Goal: Book appointment/travel/reservation

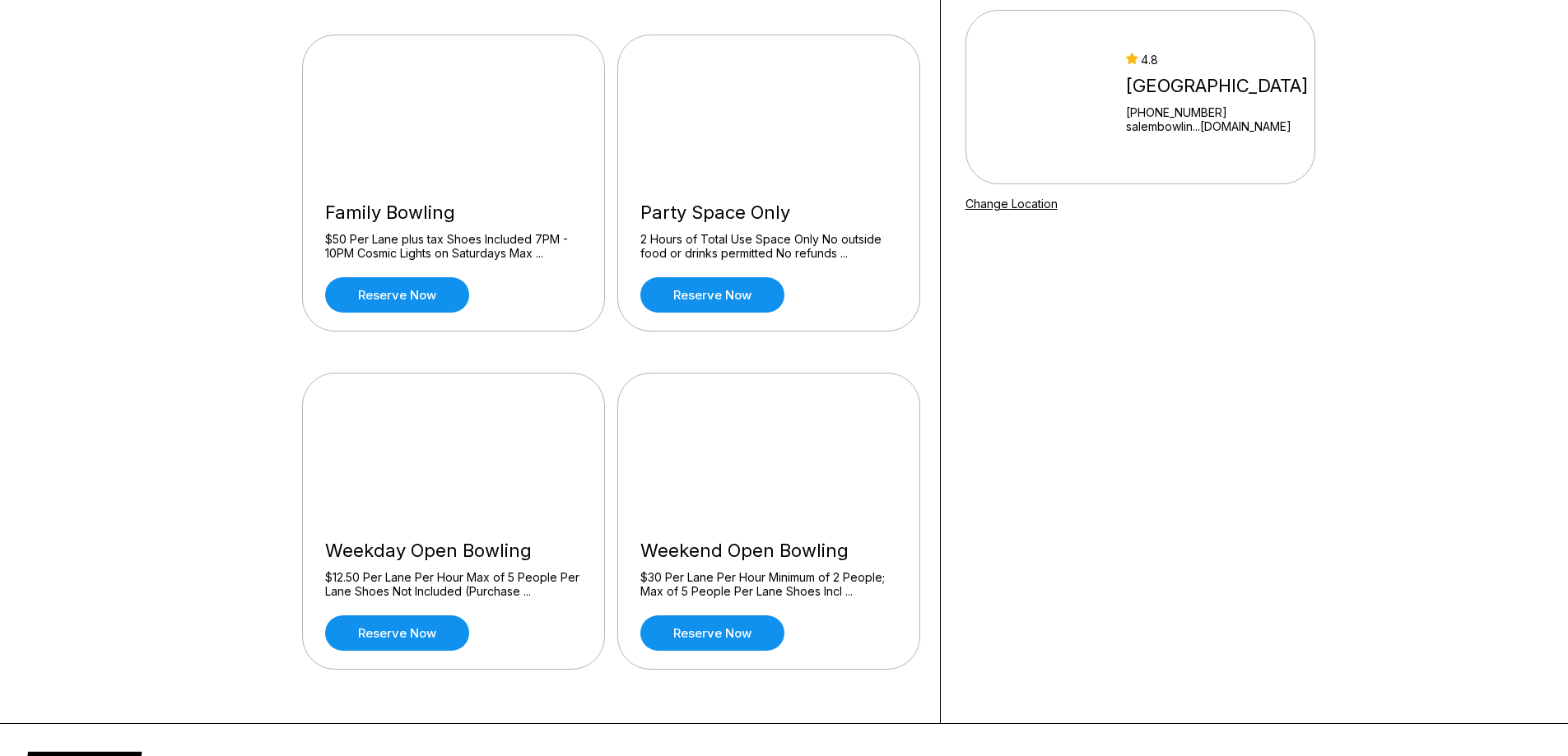
scroll to position [329, 0]
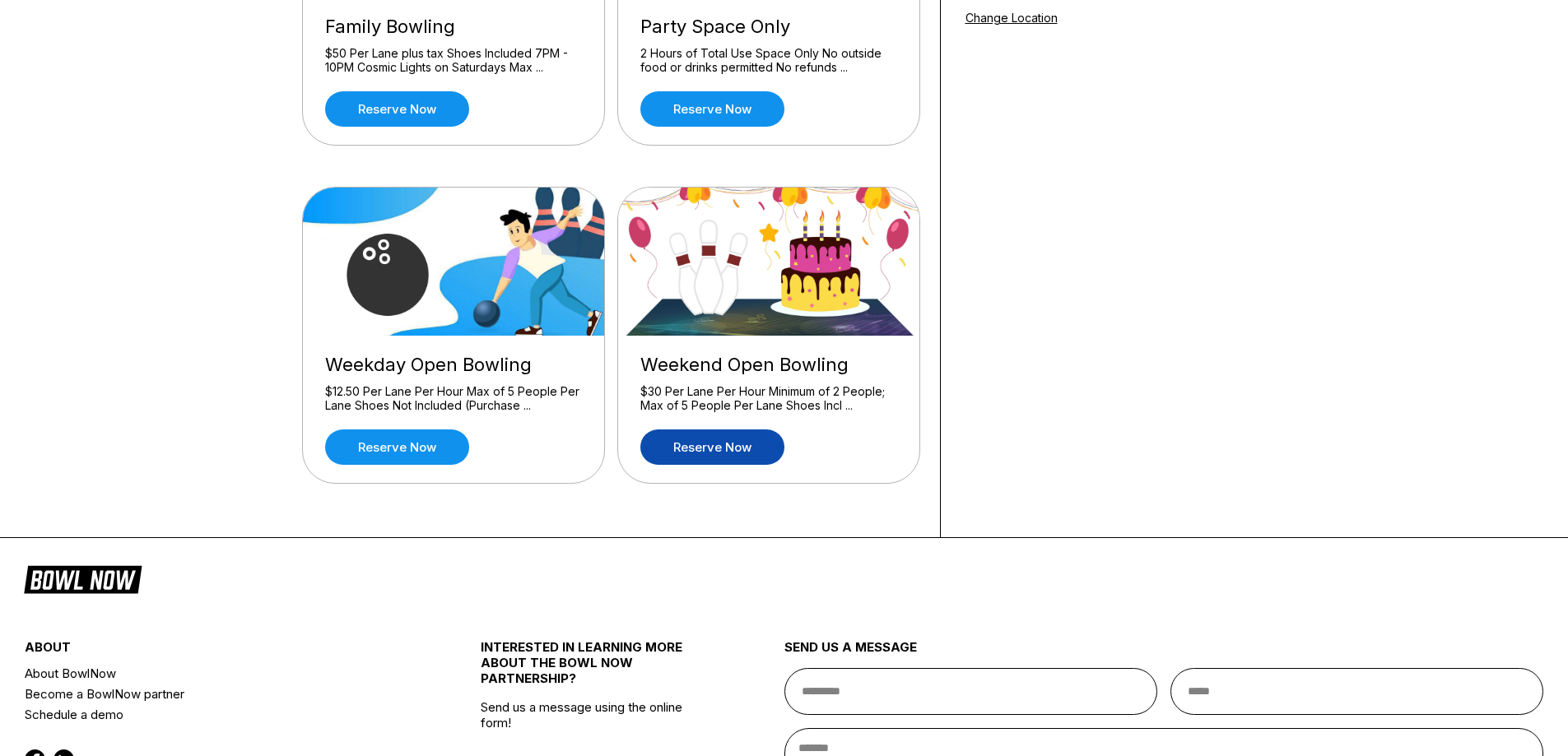
click at [727, 444] on link "Reserve now" at bounding box center [712, 448] width 144 height 35
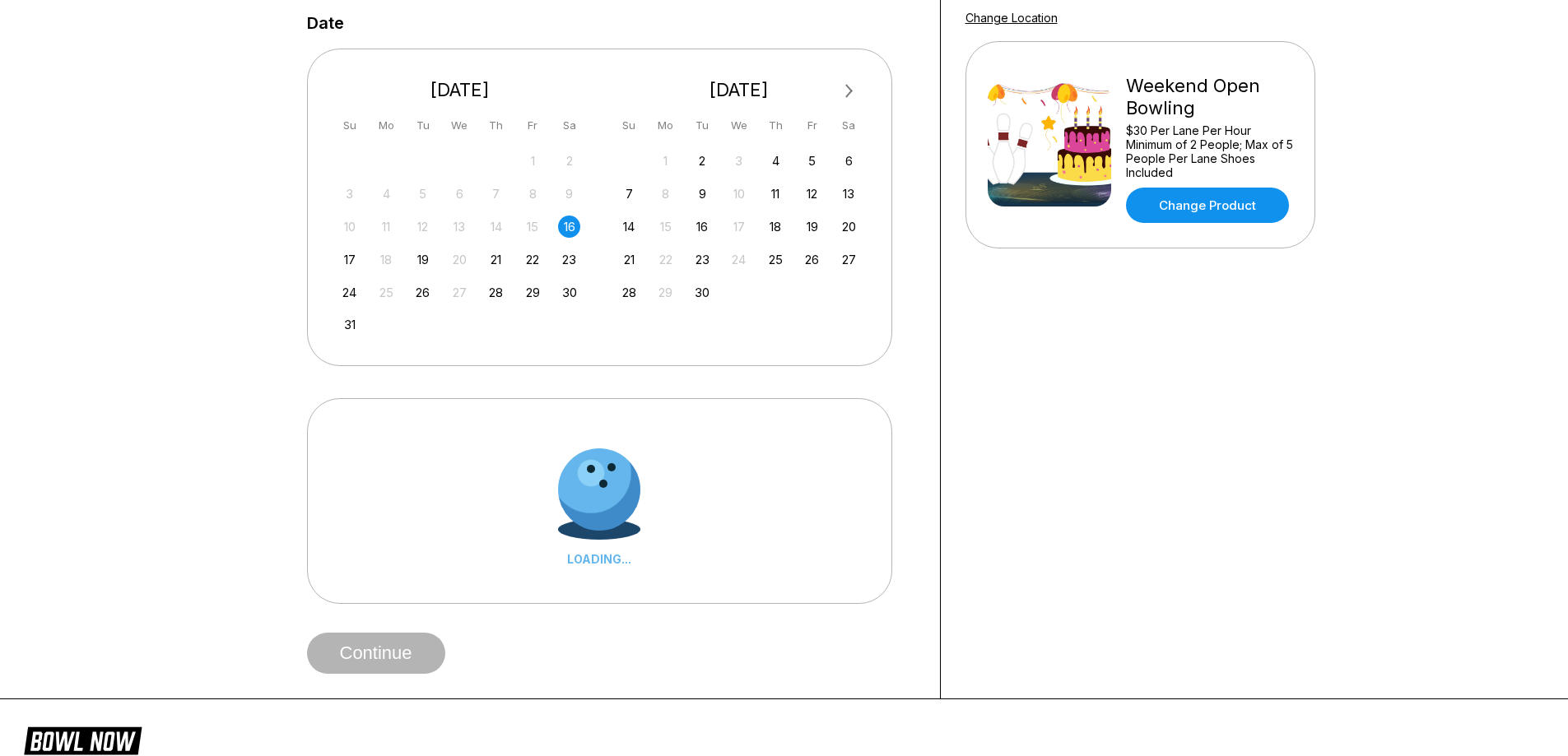
scroll to position [0, 0]
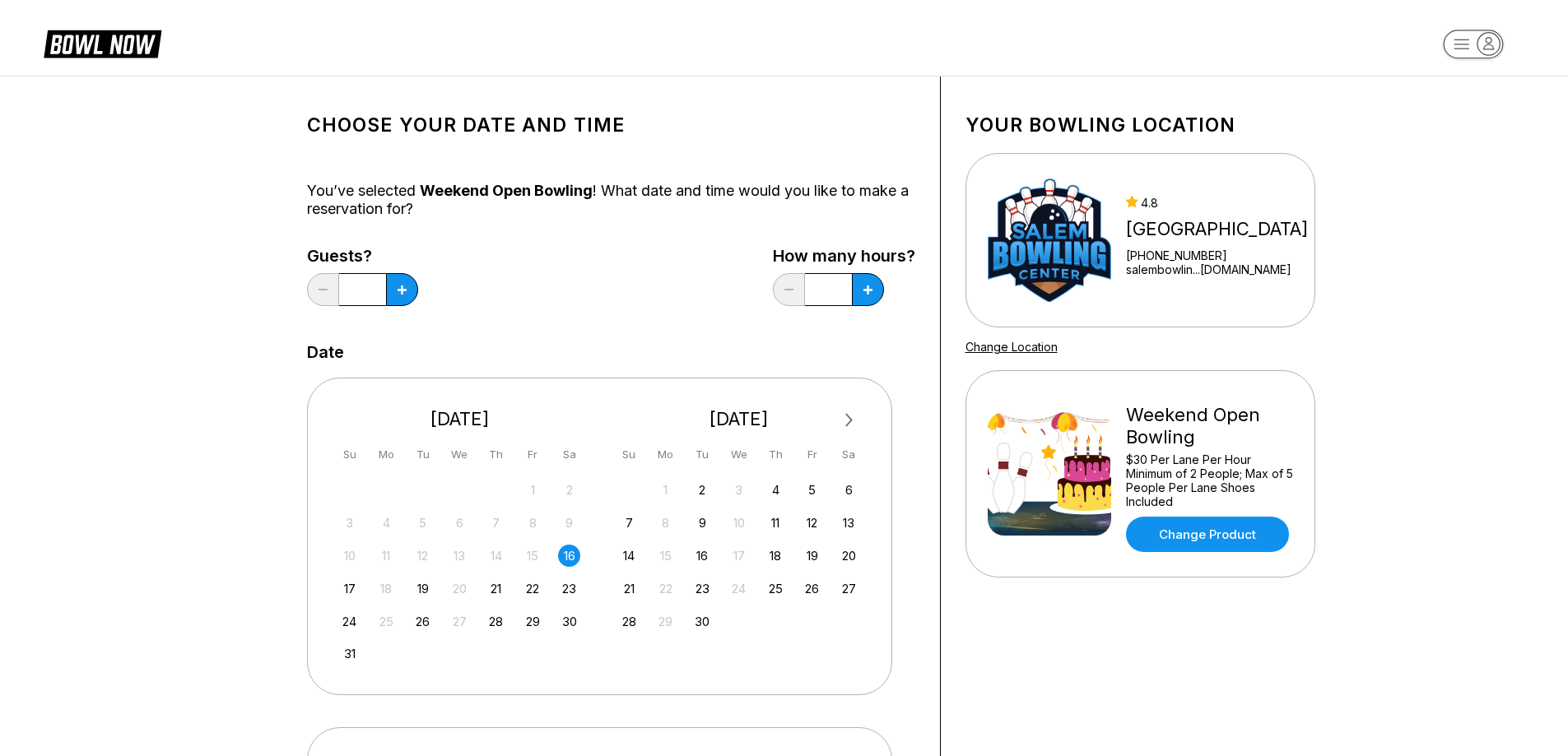
click at [417, 301] on div "Guests? *" at bounding box center [362, 281] width 111 height 68
click at [398, 290] on icon at bounding box center [401, 290] width 9 height 9
click at [398, 289] on icon at bounding box center [401, 290] width 9 height 9
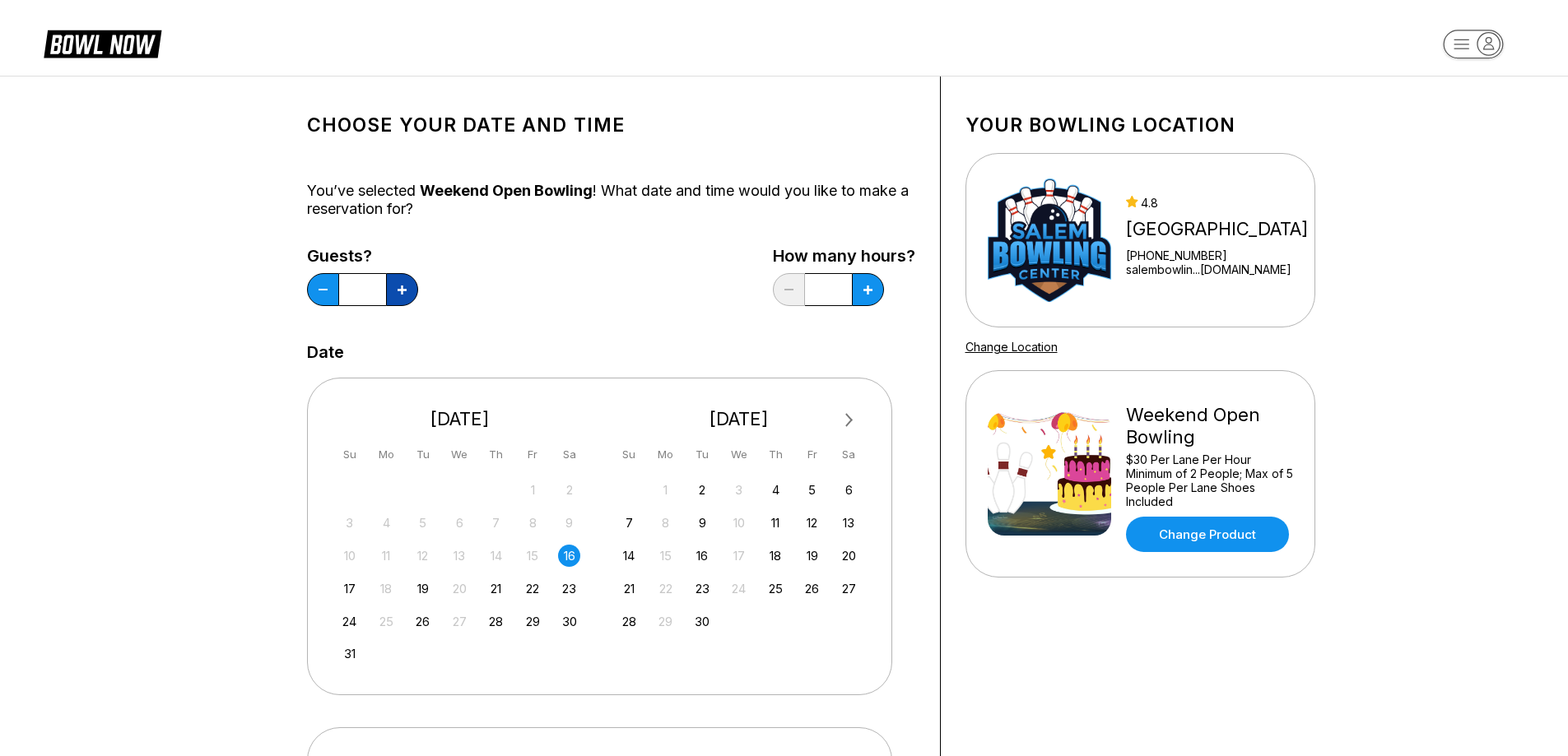
click at [398, 289] on icon at bounding box center [401, 290] width 9 height 9
click at [326, 290] on icon at bounding box center [323, 290] width 9 height 2
click at [406, 280] on button at bounding box center [402, 289] width 32 height 33
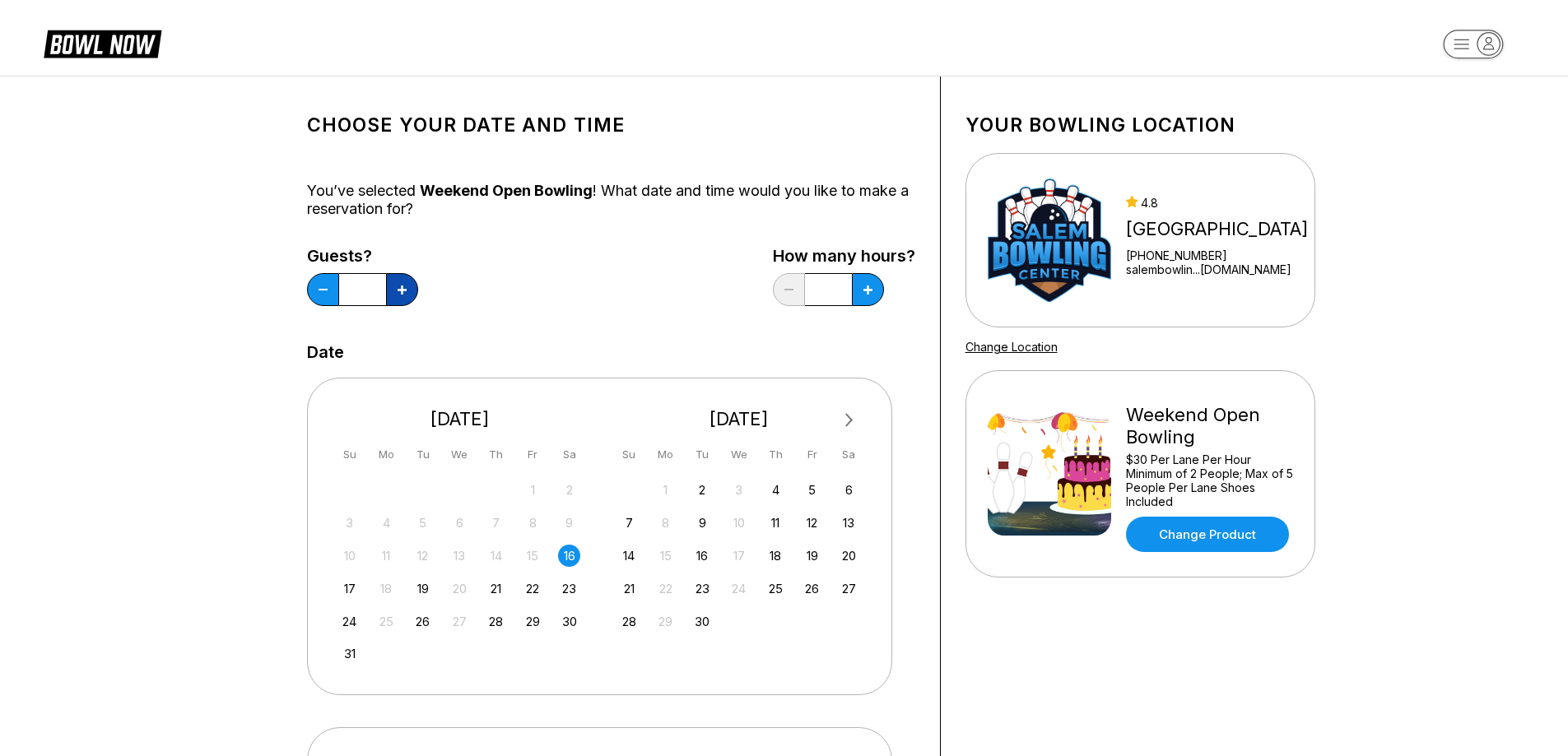
click at [406, 280] on button at bounding box center [402, 289] width 32 height 33
click at [404, 282] on button at bounding box center [402, 289] width 32 height 33
click at [330, 296] on button at bounding box center [323, 289] width 32 height 33
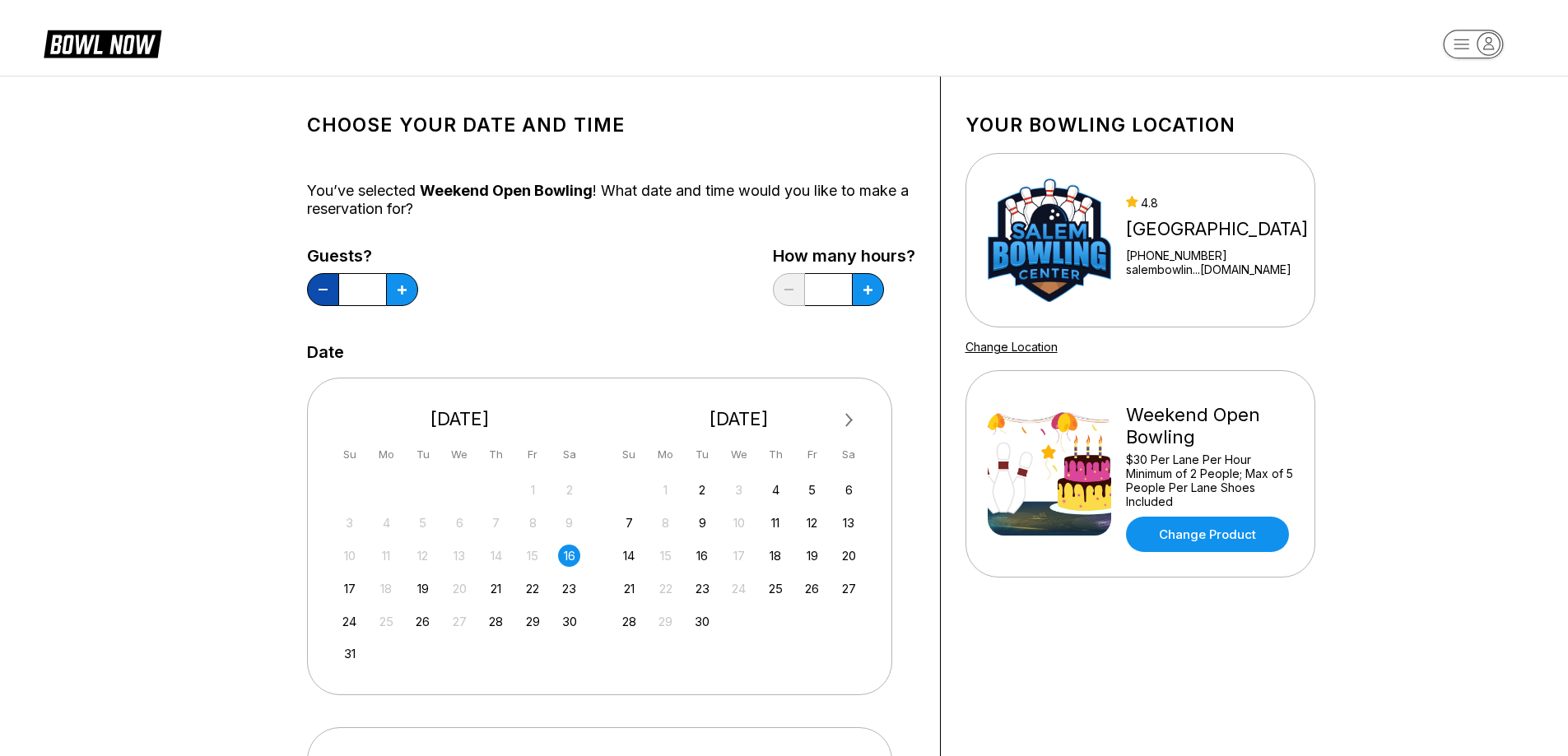
type input "**"
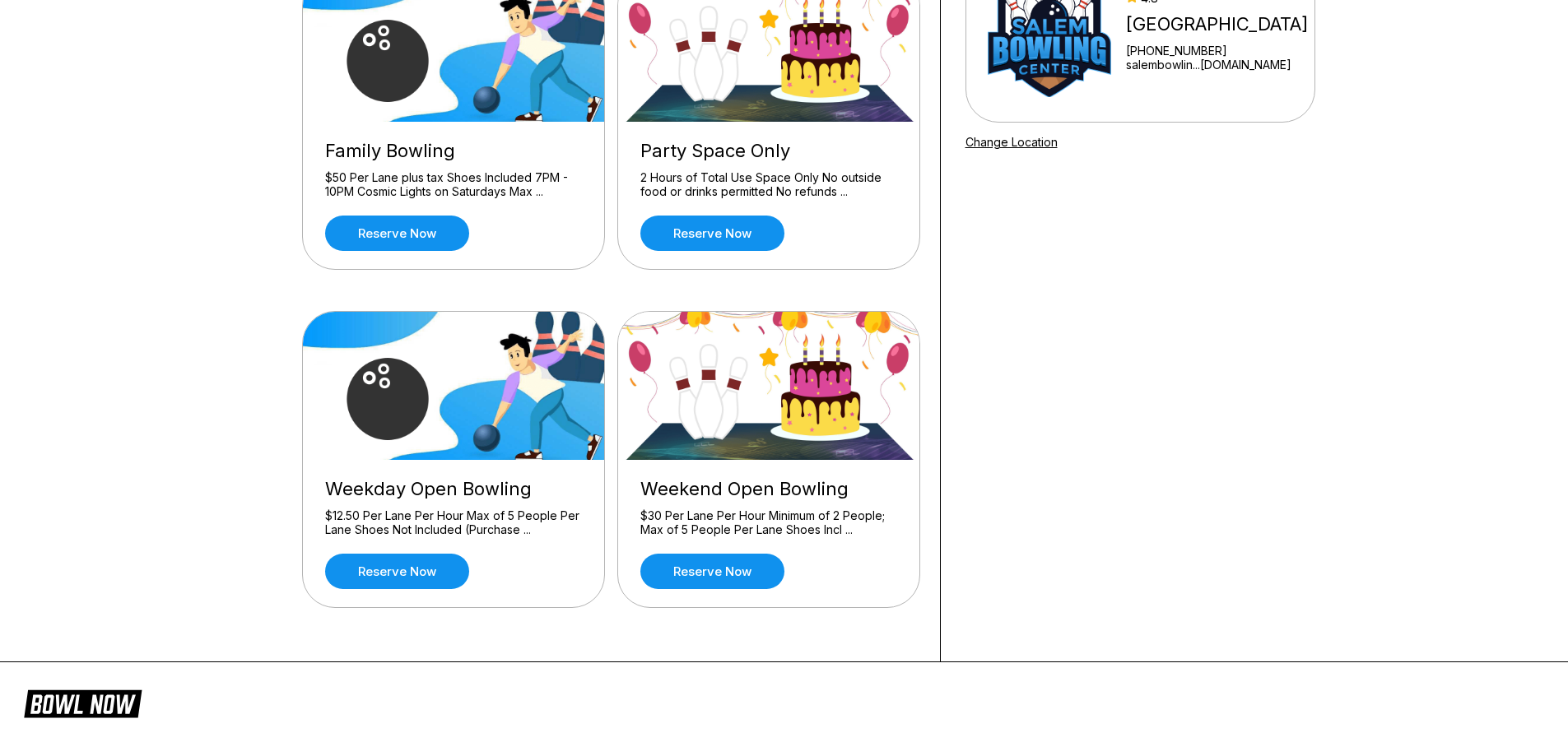
scroll to position [164, 0]
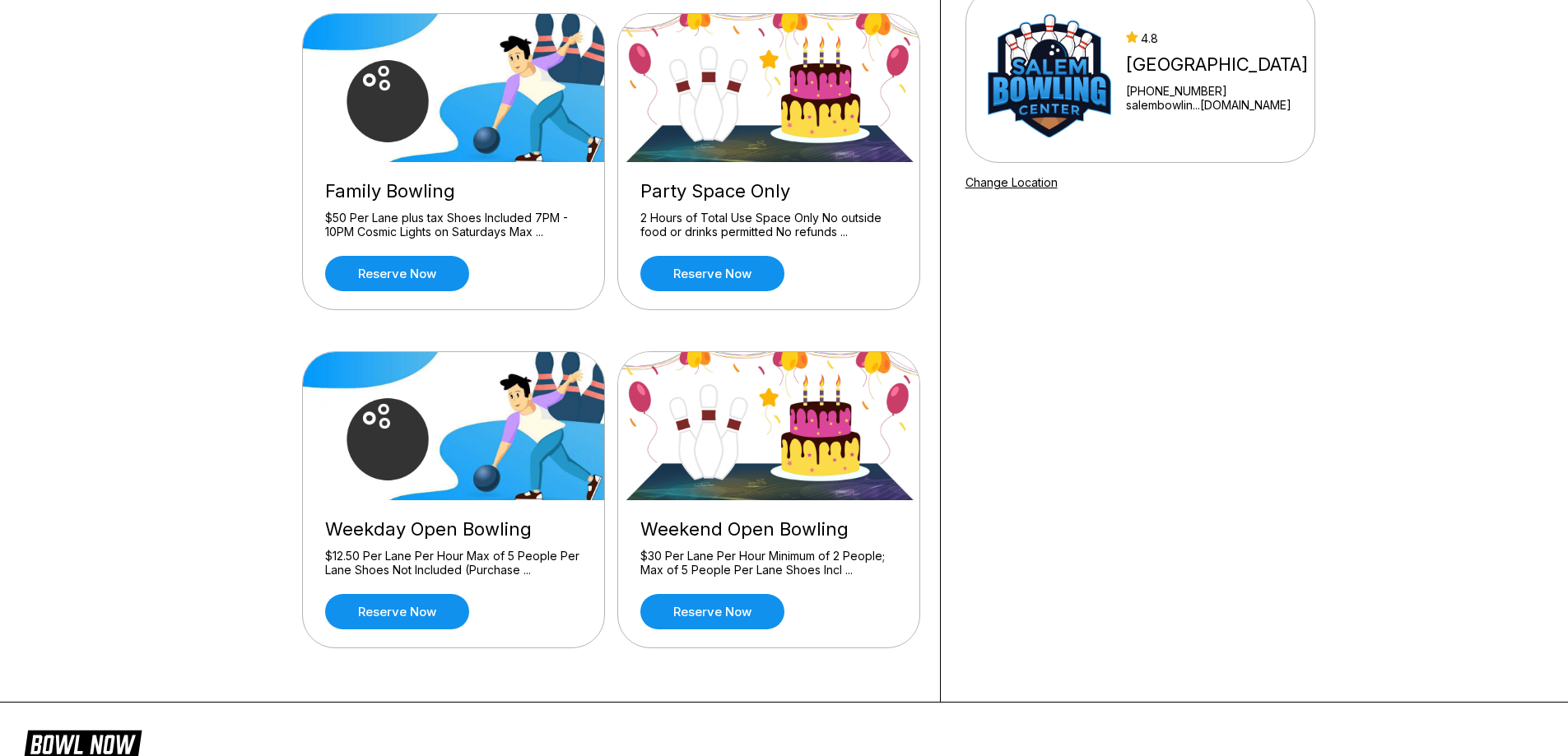
click at [455, 130] on img at bounding box center [453, 88] width 303 height 148
click at [390, 274] on link "Reserve now" at bounding box center [397, 273] width 144 height 35
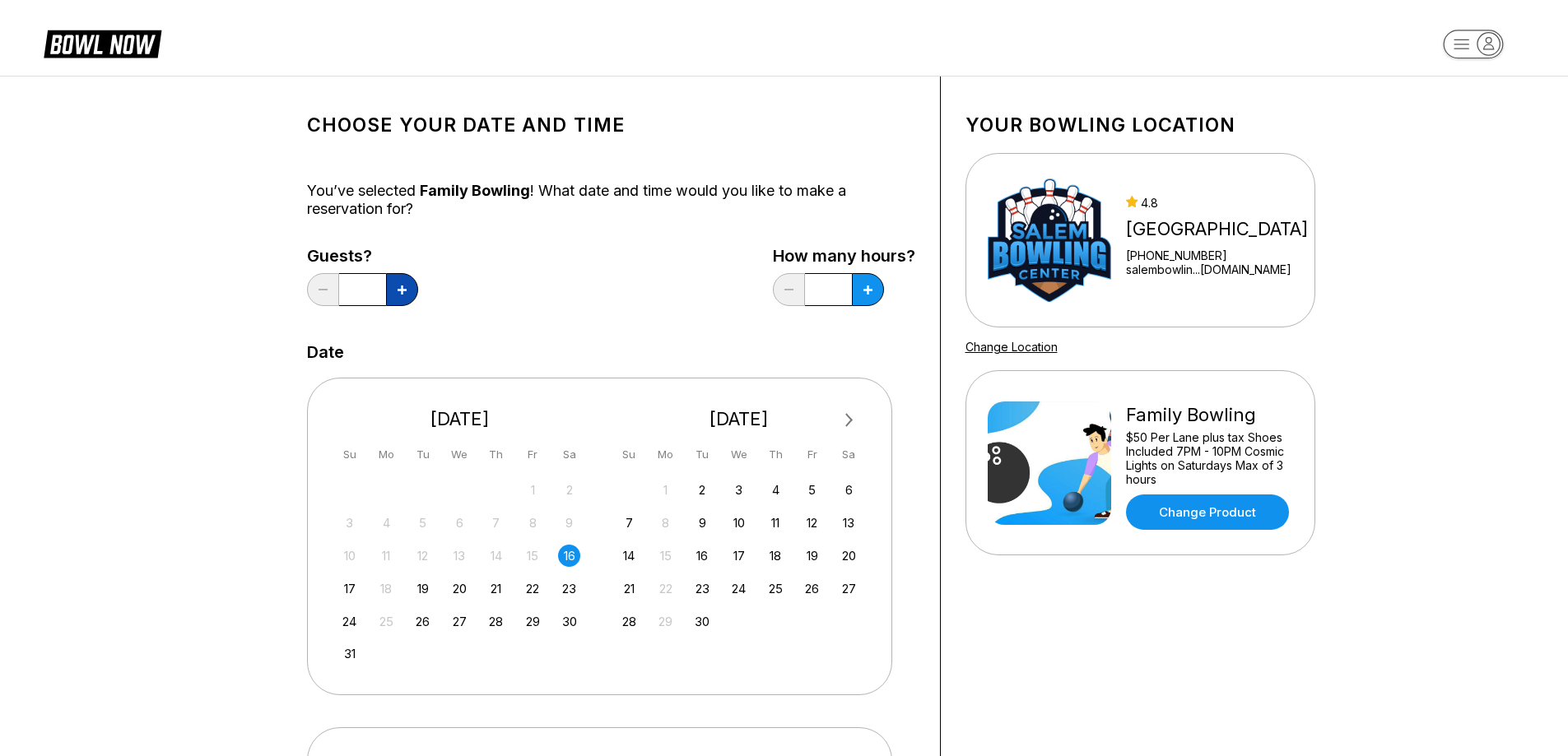
click at [393, 292] on button at bounding box center [402, 289] width 32 height 33
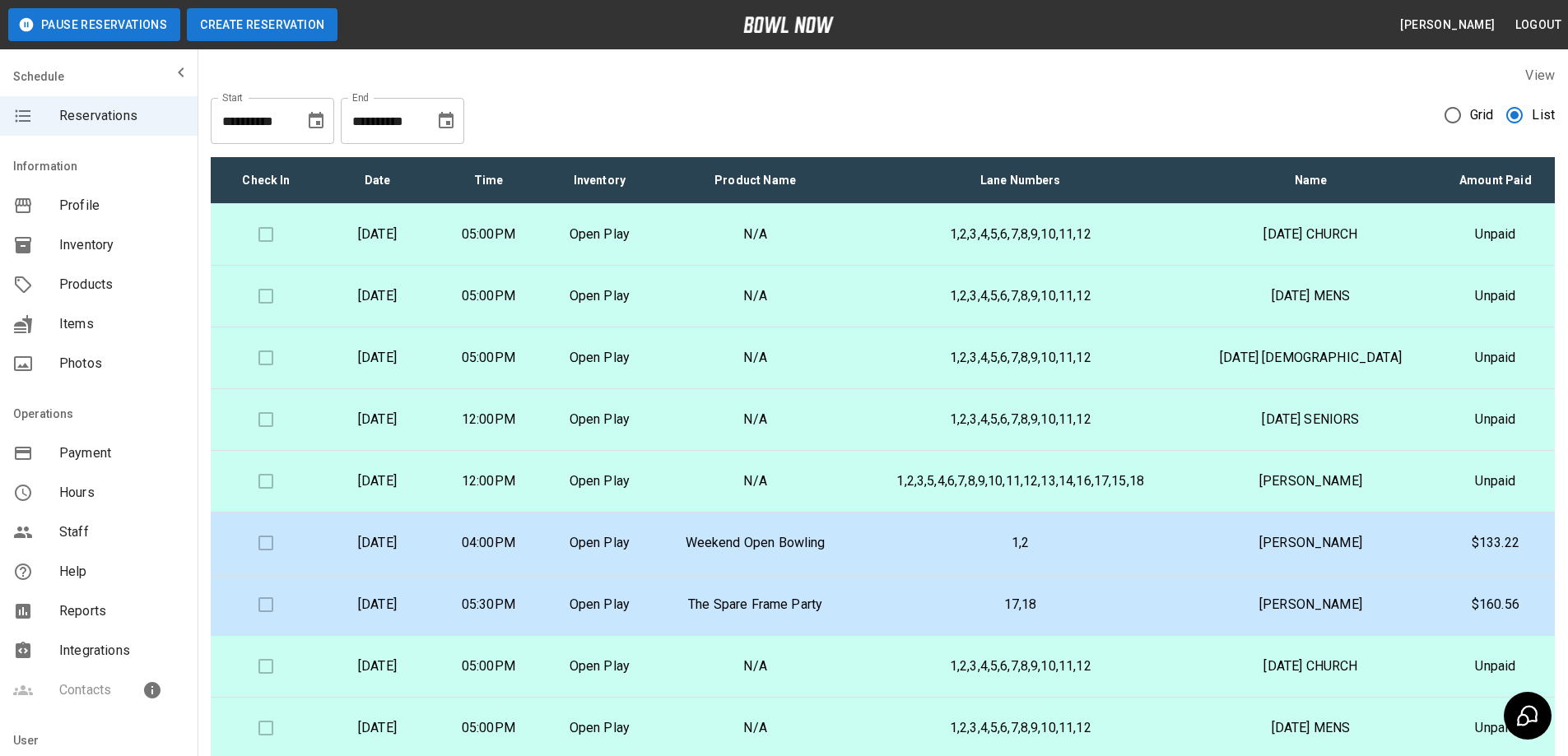
click at [274, 28] on button "Create Reservation" at bounding box center [262, 24] width 151 height 33
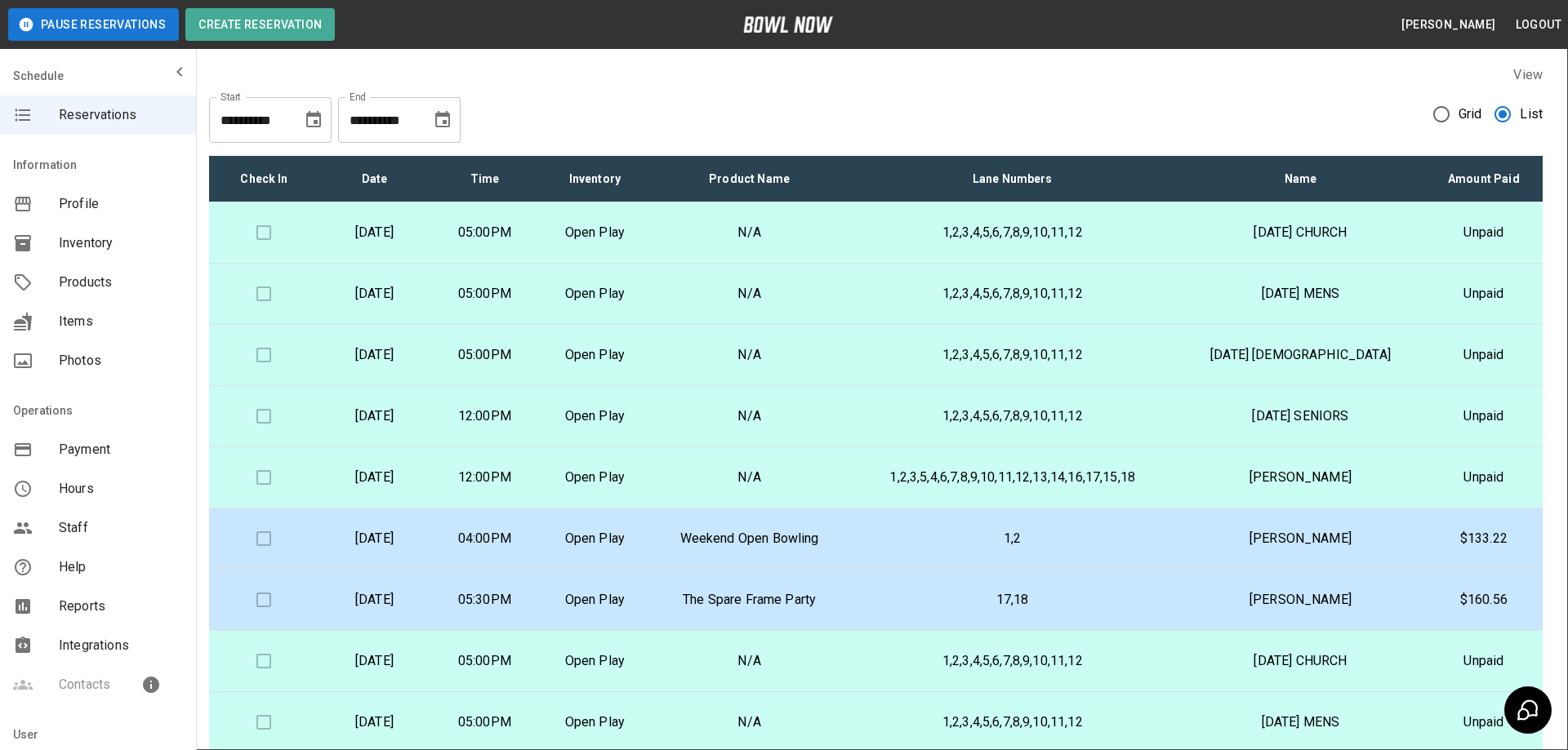
type input "*"
type input "**********"
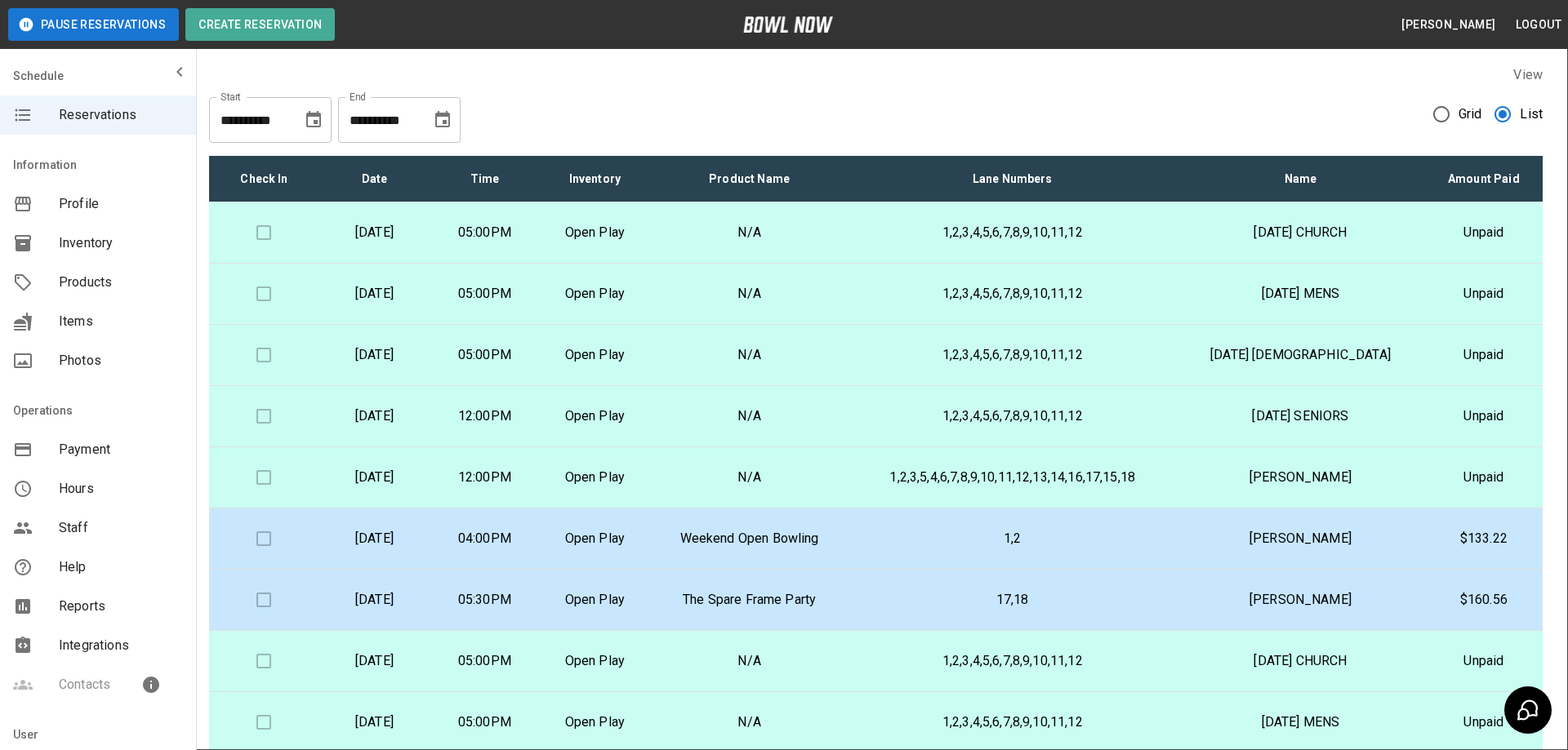
type input "**********"
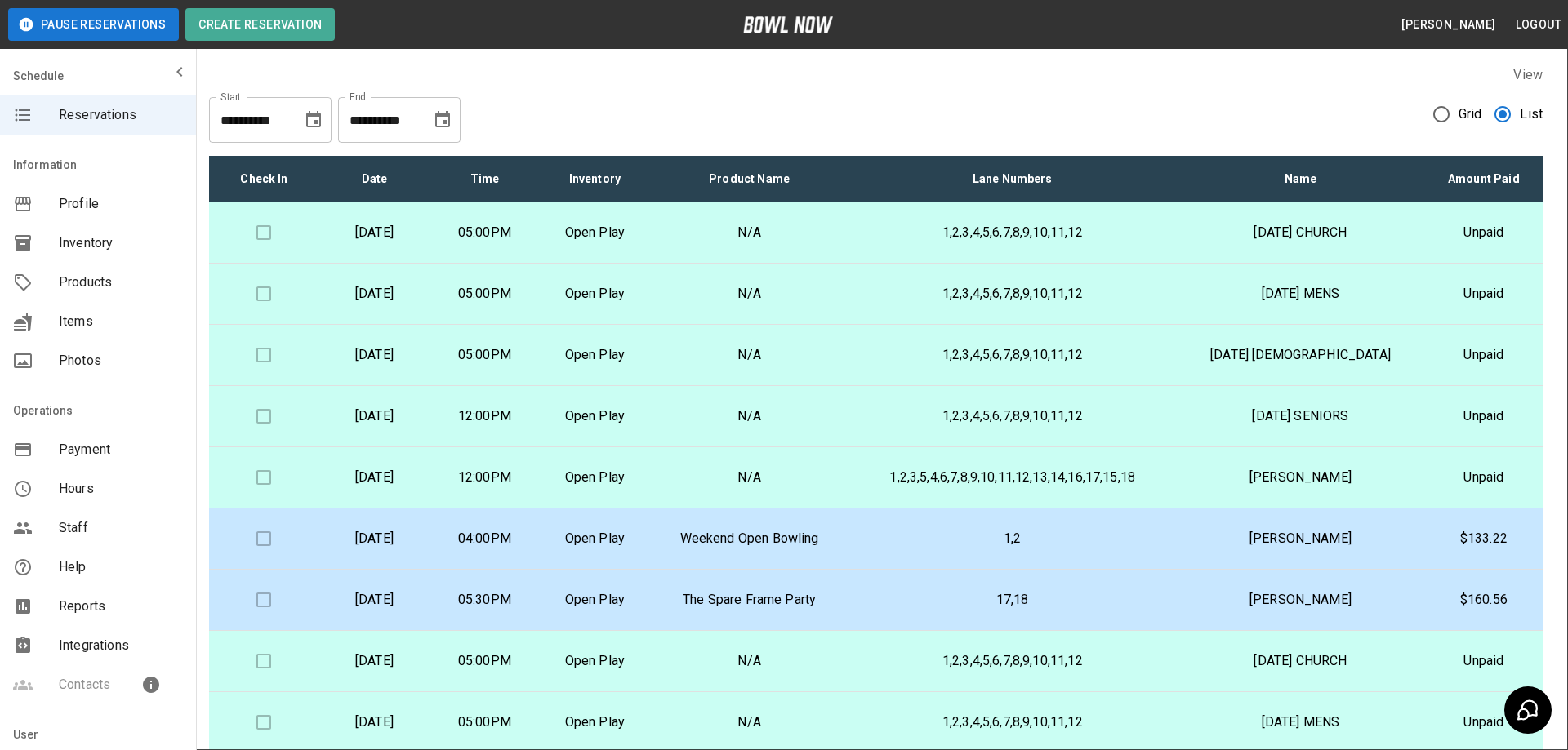
type input "**********"
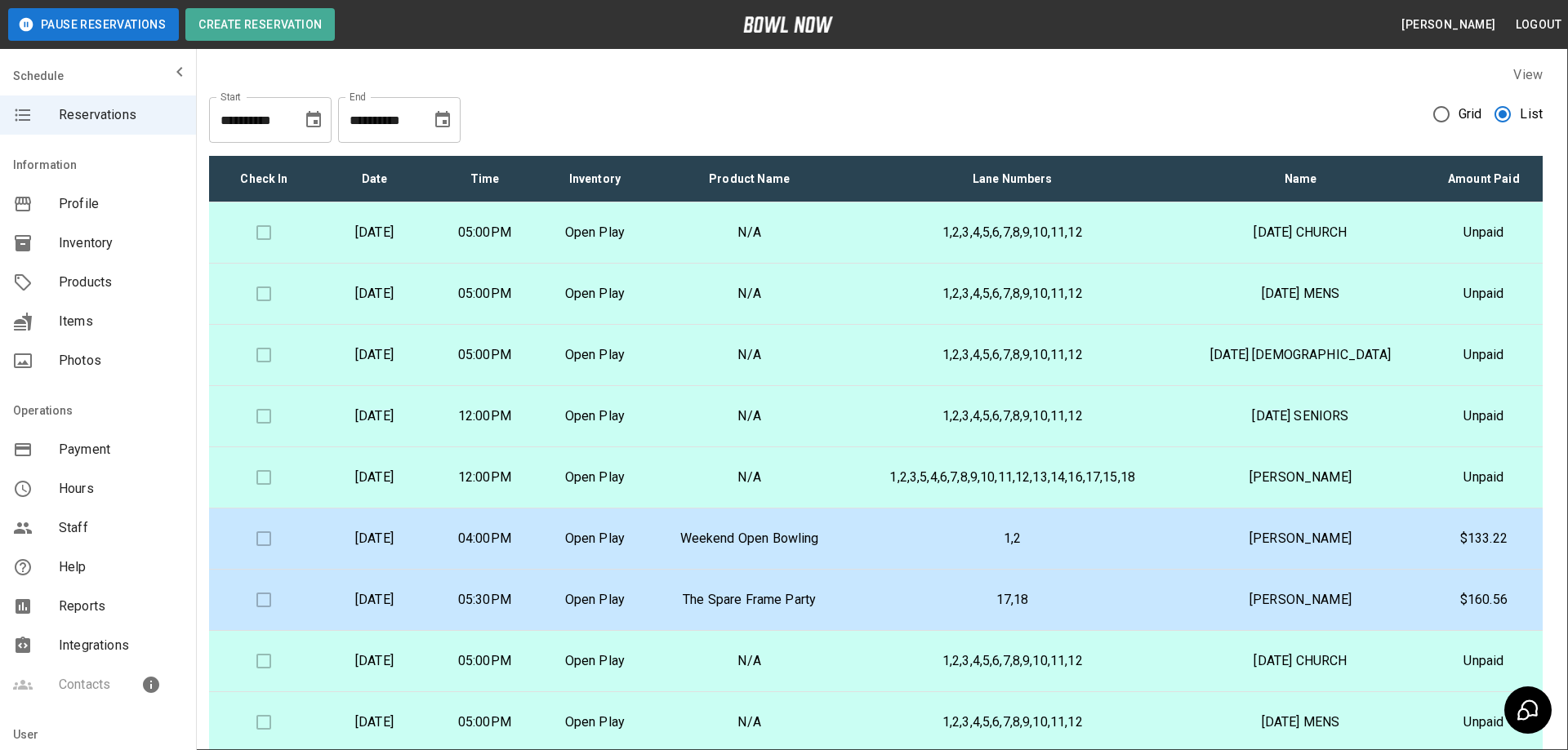
scroll to position [21, 0]
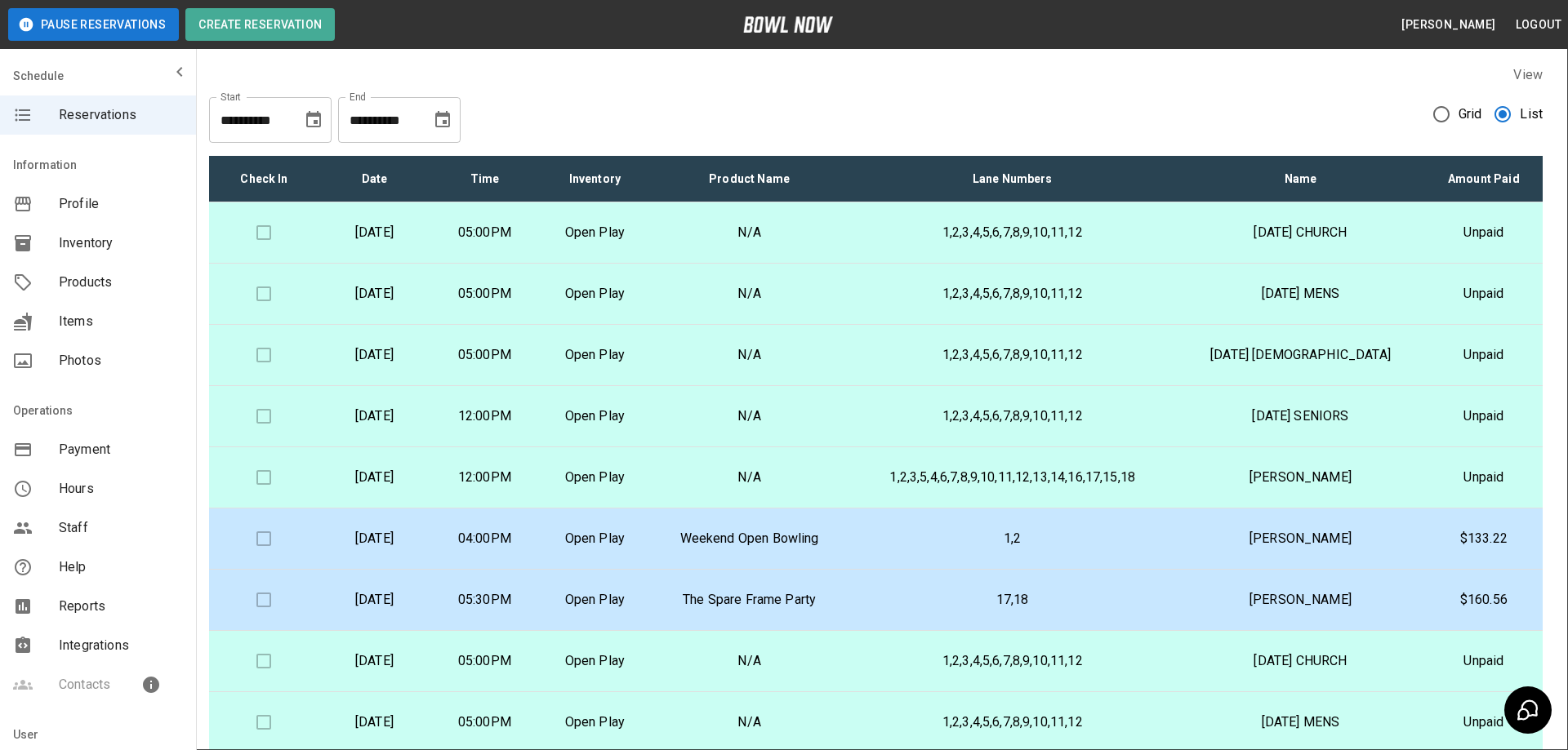
type input "*"
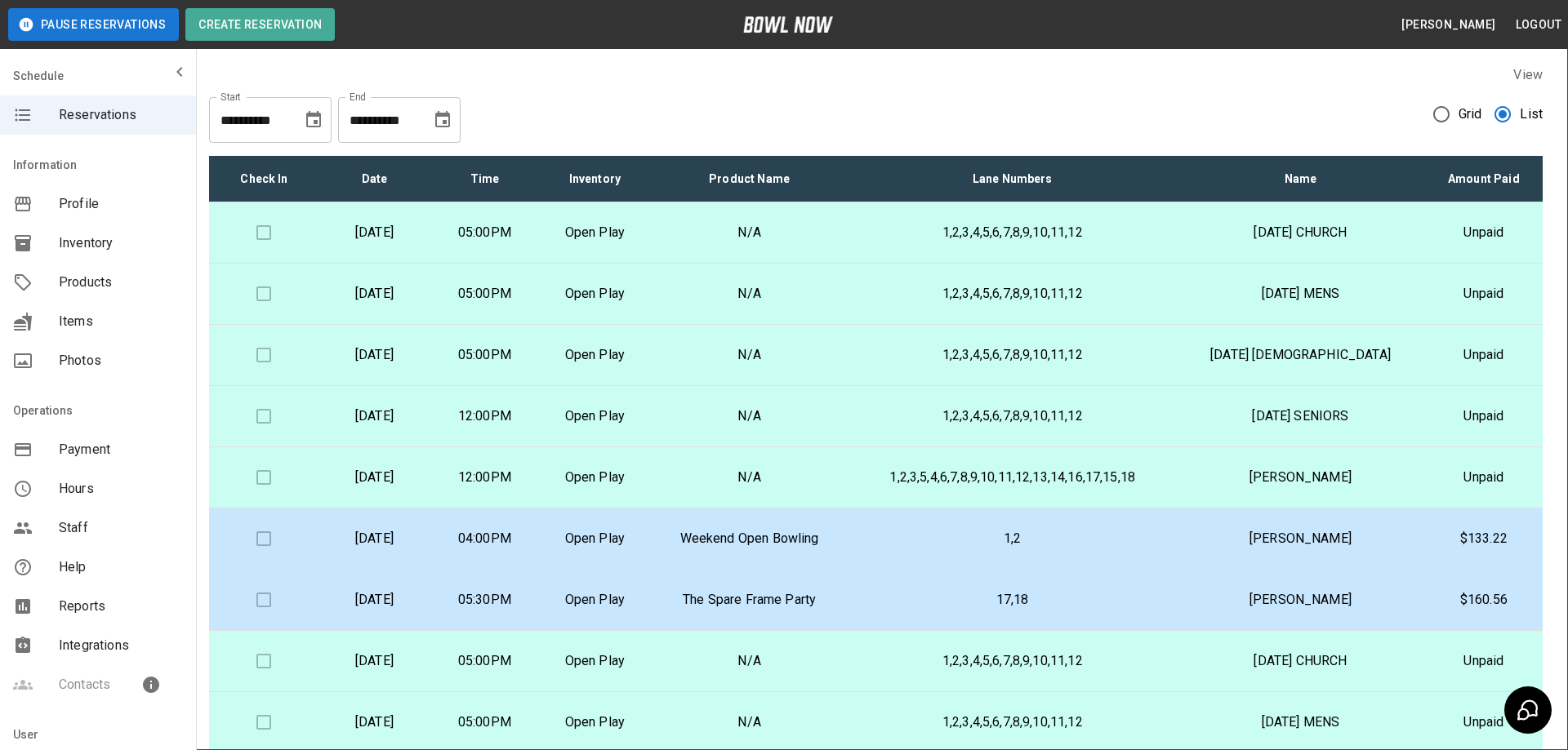
type input "**********"
type input "*"
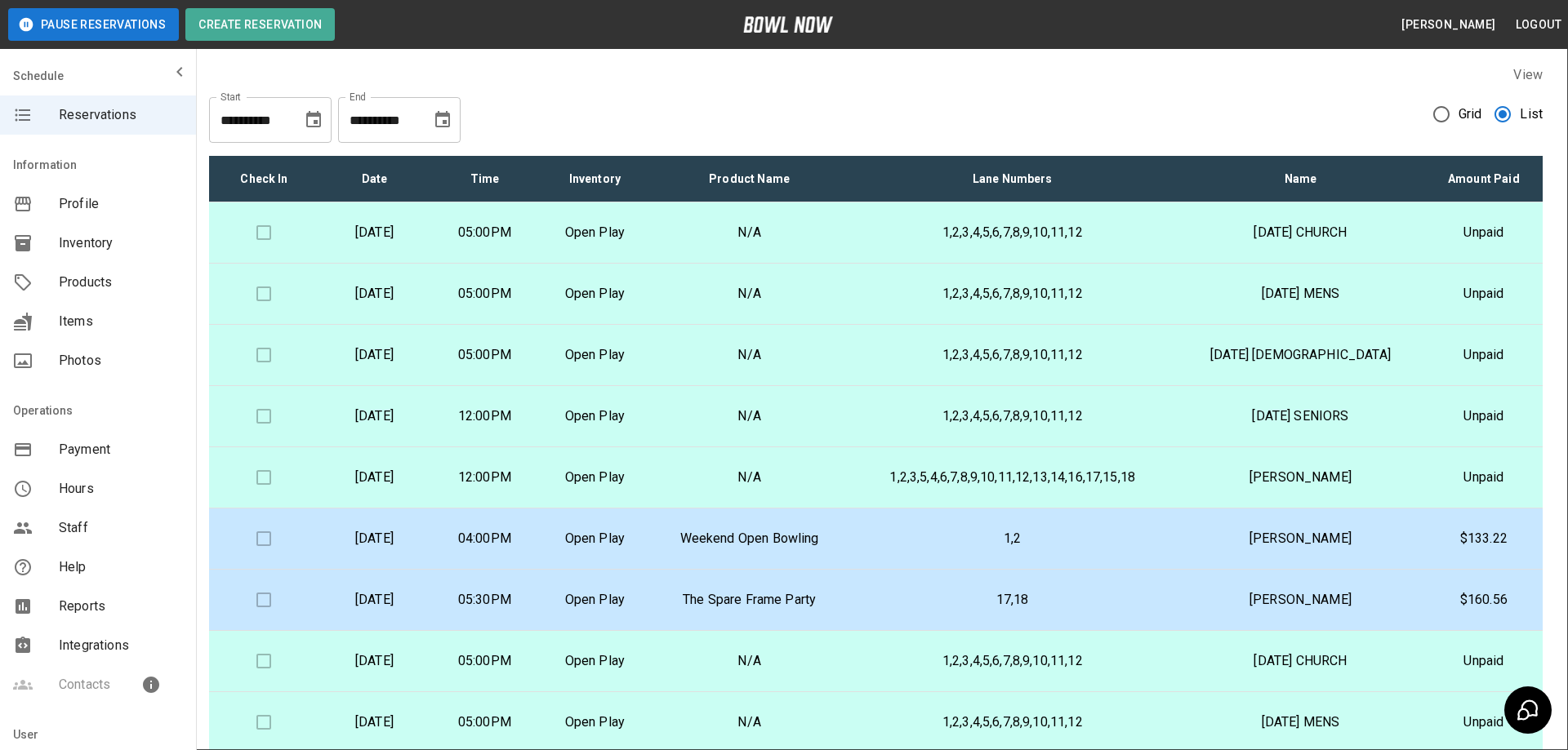
type input "*"
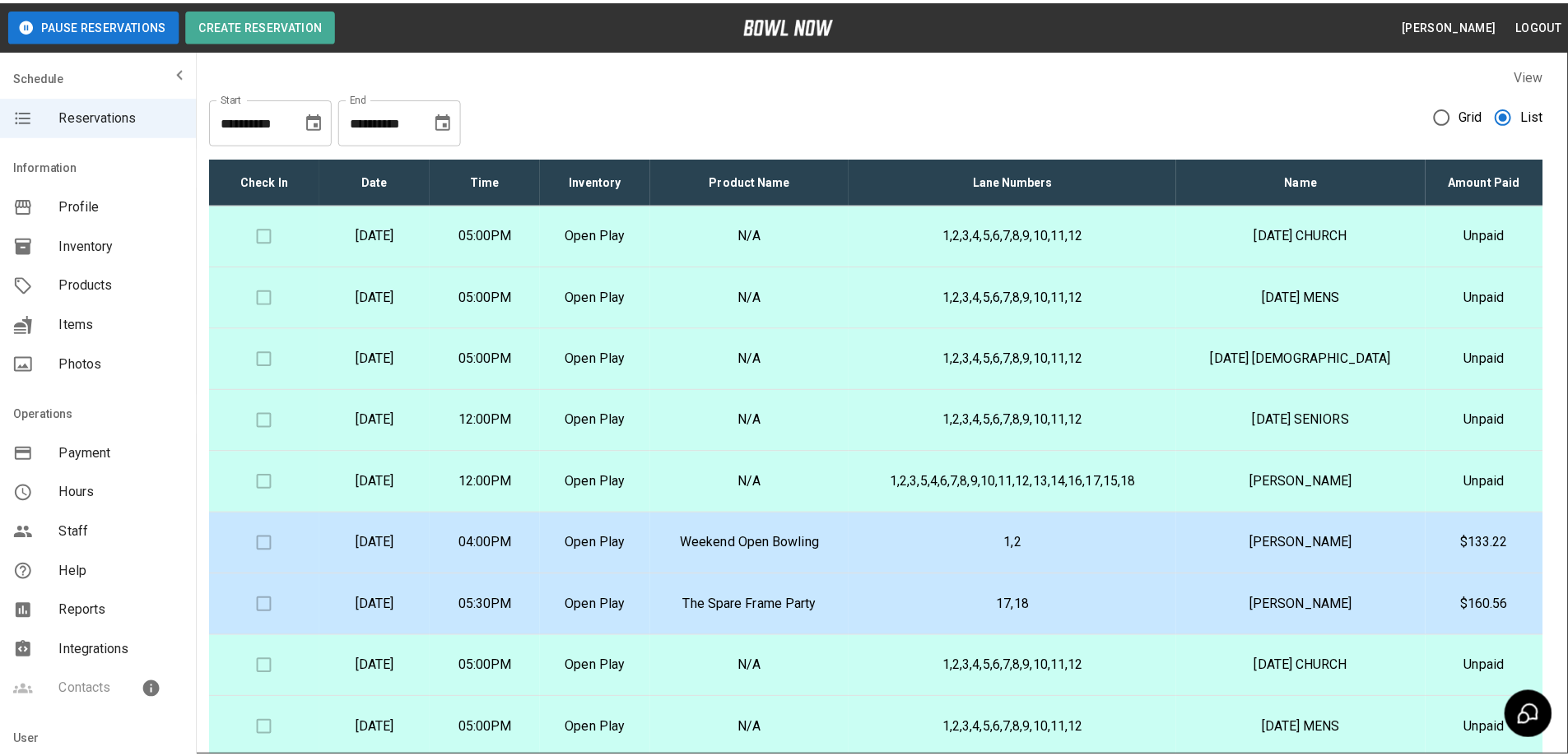
scroll to position [384, 0]
